Goal: Find contact information: Find contact information

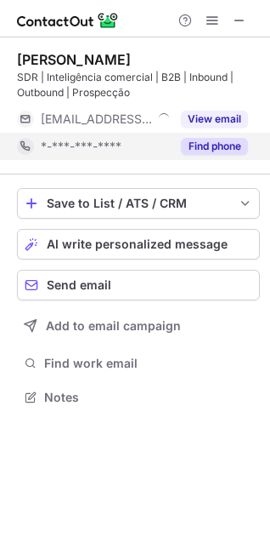
scroll to position [384, 270]
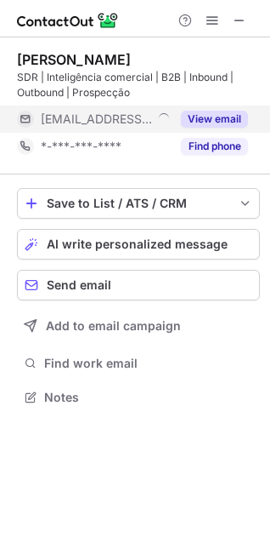
click at [210, 117] on button "View email" at bounding box center [214, 119] width 67 height 17
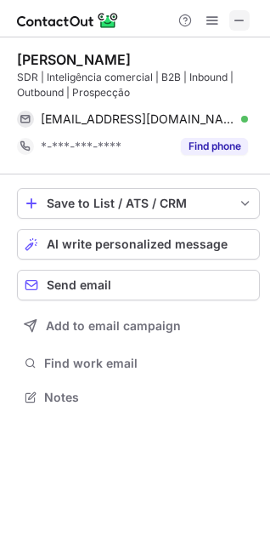
click at [242, 20] on span at bounding box center [240, 21] width 14 height 14
